Goal: Task Accomplishment & Management: Complete application form

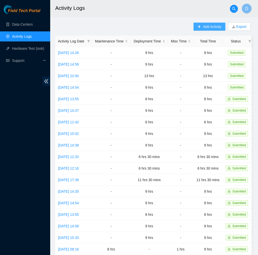
click at [212, 26] on span "Add Activity" at bounding box center [212, 27] width 18 height 6
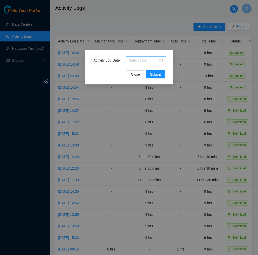
click at [161, 59] on div at bounding box center [146, 61] width 34 height 6
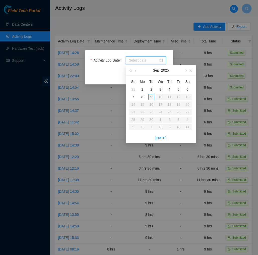
type input "[DATE]"
click at [153, 95] on div "9" at bounding box center [152, 97] width 6 height 6
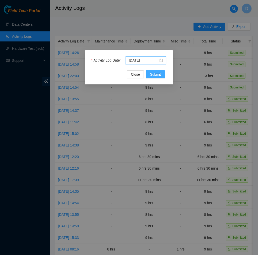
click at [158, 77] on button "Submit" at bounding box center [155, 74] width 19 height 8
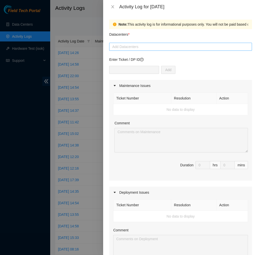
click at [162, 47] on div at bounding box center [181, 47] width 140 height 6
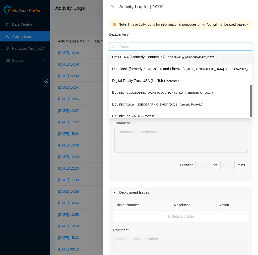
scroll to position [54, 0]
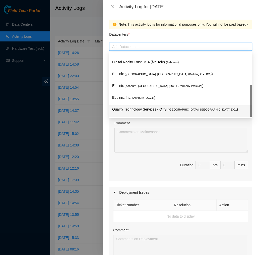
click at [154, 107] on p "Quality Technology Services - QTS ( [GEOGRAPHIC_DATA], [GEOGRAPHIC_DATA] DC1 )" at bounding box center [180, 110] width 137 height 6
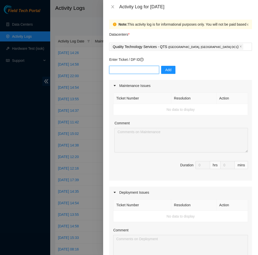
click at [152, 70] on input "text" at bounding box center [134, 70] width 50 height 8
type input "D"
type input "DP83139"
click at [171, 70] on span "Add" at bounding box center [168, 70] width 6 height 6
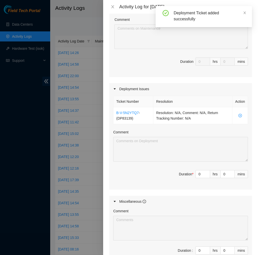
scroll to position [107, 0]
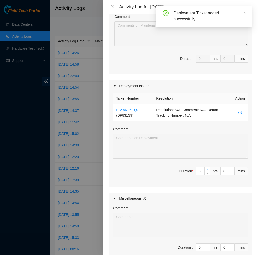
type input "1"
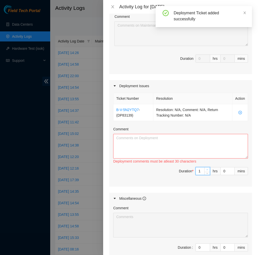
click at [209, 169] on span "up" at bounding box center [207, 169] width 3 height 3
type input "2"
click at [209, 169] on span "up" at bounding box center [207, 169] width 3 height 3
type input "3"
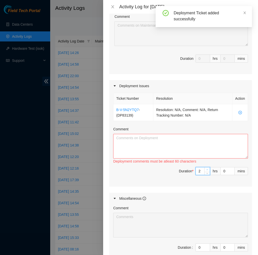
type input "3"
click at [209, 169] on span "up" at bounding box center [207, 169] width 3 height 3
type input "4"
click at [209, 169] on span "up" at bounding box center [207, 169] width 3 height 3
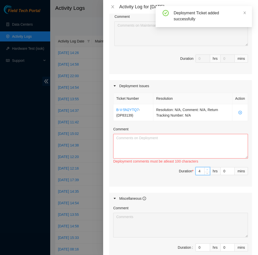
type input "5"
click at [209, 169] on span "up" at bounding box center [207, 169] width 3 height 3
type input "6"
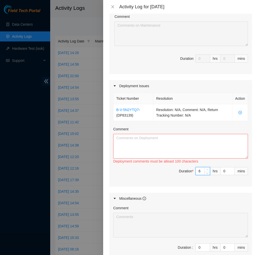
click at [209, 169] on span "up" at bounding box center [207, 169] width 3 height 3
type input "7"
click at [209, 169] on span "up" at bounding box center [207, 169] width 3 height 3
type input "8"
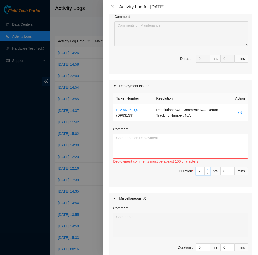
type input "8"
click at [209, 169] on span "up" at bounding box center [207, 169] width 3 height 3
type input "9"
click at [209, 169] on span "up" at bounding box center [207, 169] width 3 height 3
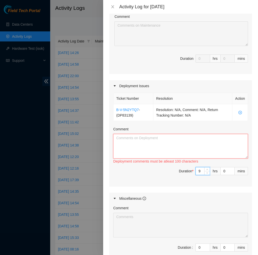
click at [214, 151] on textarea "Comment" at bounding box center [180, 146] width 135 height 25
paste textarea "EOD Report DP83139 [DATE], [PERSON_NAME], [PERSON_NAME] and I watched over QTS …"
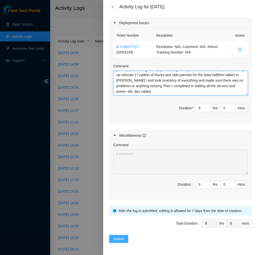
scroll to position [170, 0]
type textarea "EOD Report DP83139 [DATE], [PERSON_NAME], [PERSON_NAME] and I watched over QTS …"
click at [114, 237] on span "Submit" at bounding box center [118, 239] width 11 height 6
